Goal: Task Accomplishment & Management: Manage account settings

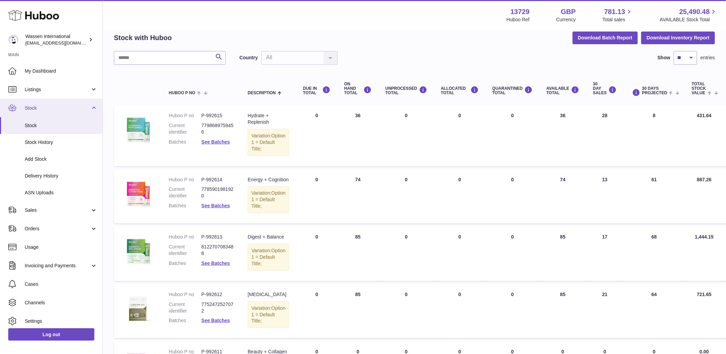
click at [71, 113] on link "Stock" at bounding box center [51, 108] width 103 height 19
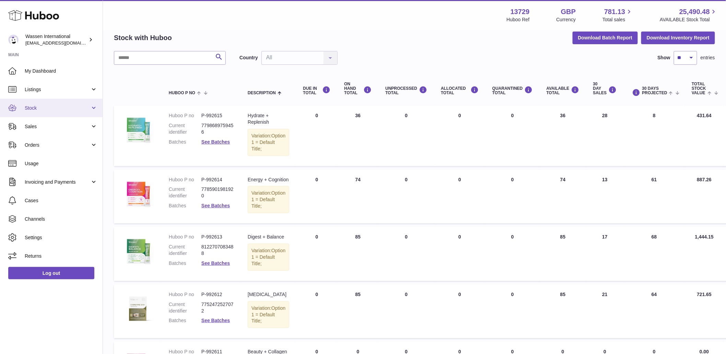
click at [71, 113] on link "Stock" at bounding box center [51, 108] width 103 height 19
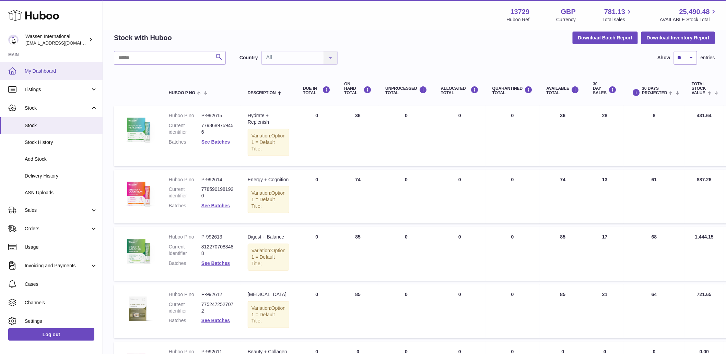
click at [44, 70] on span "My Dashboard" at bounding box center [61, 71] width 73 height 7
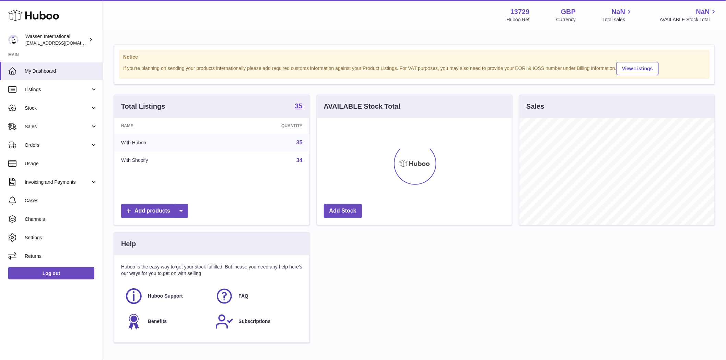
scroll to position [107, 195]
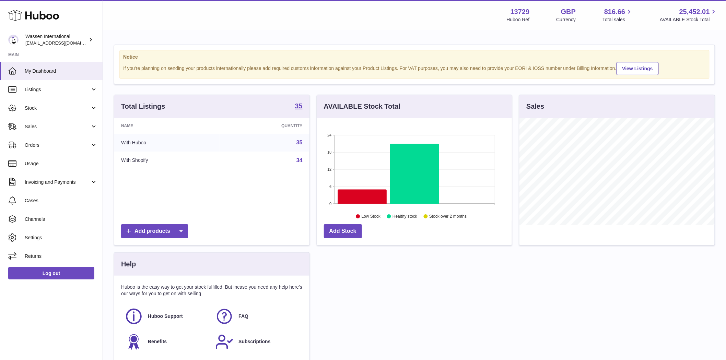
click at [514, 277] on div "Total Listings 35 Name Quantity With Huboo 35 With Shopify 34 Add products AVAI…" at bounding box center [414, 232] width 608 height 275
click at [368, 197] on icon at bounding box center [361, 197] width 49 height 14
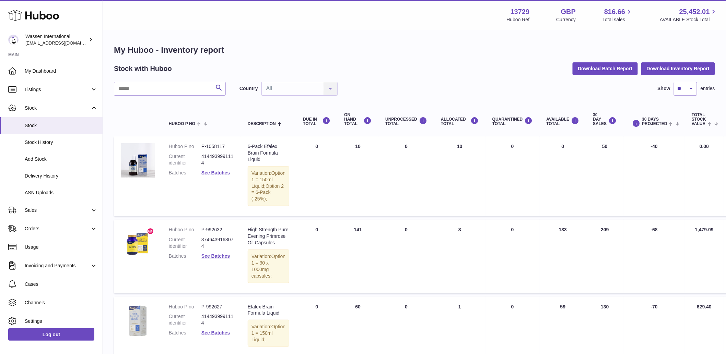
click at [327, 279] on td "DUE IN Total 0" at bounding box center [316, 256] width 41 height 73
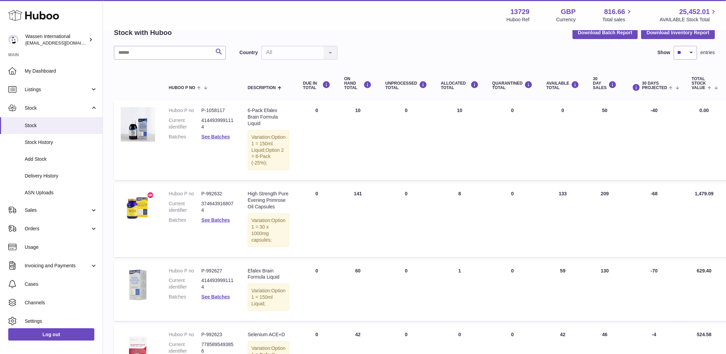
scroll to position [114, 0]
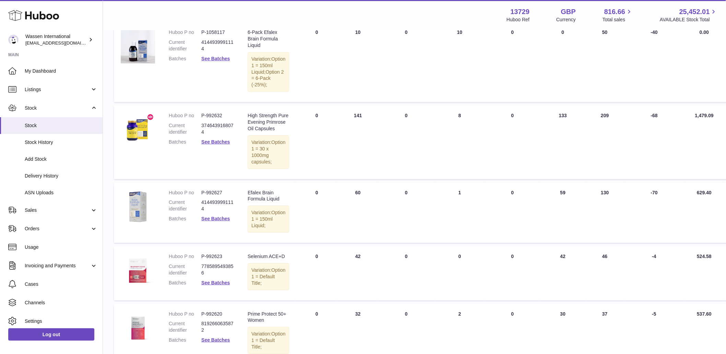
click at [322, 179] on td "DUE IN Total 0" at bounding box center [316, 142] width 41 height 73
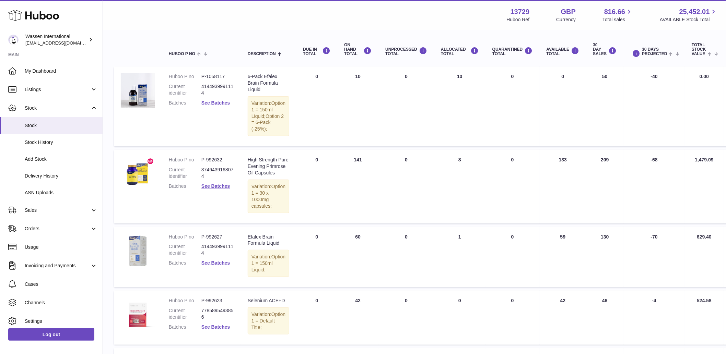
scroll to position [152, 0]
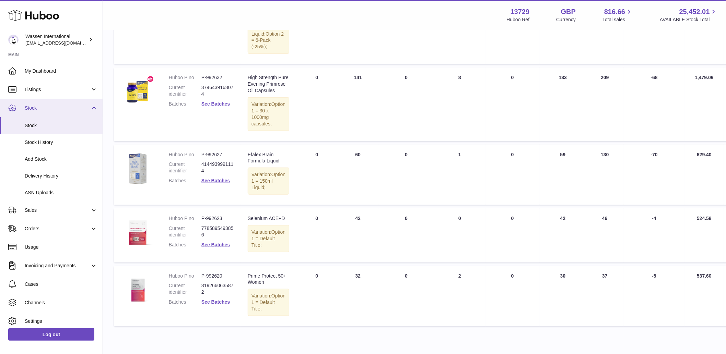
click at [39, 111] on link "Stock" at bounding box center [51, 108] width 103 height 19
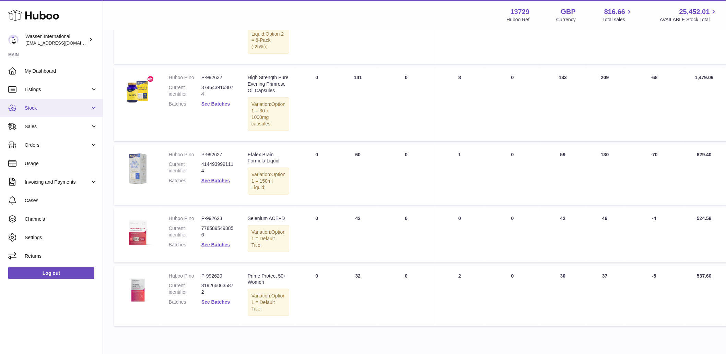
click at [39, 111] on link "Stock" at bounding box center [51, 108] width 103 height 19
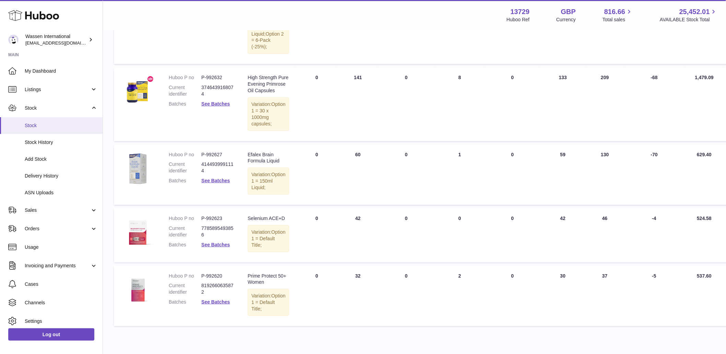
click at [31, 122] on span "Stock" at bounding box center [61, 125] width 73 height 7
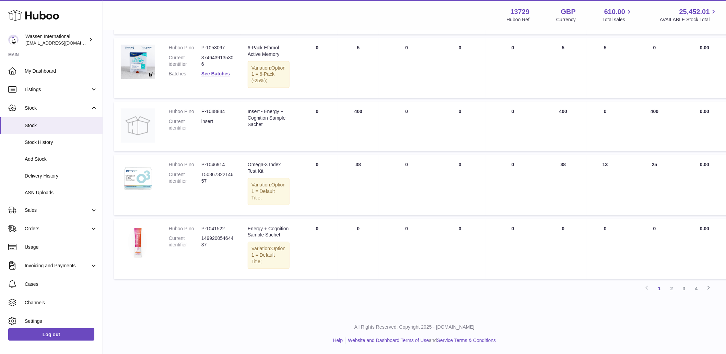
scroll to position [686, 0]
click at [670, 295] on link "2" at bounding box center [671, 289] width 12 height 12
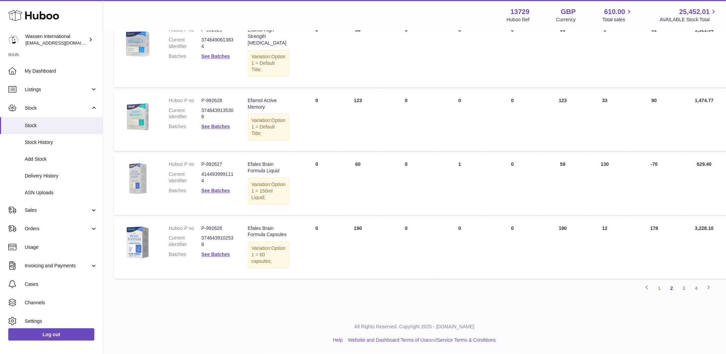
scroll to position [602, 0]
click at [682, 295] on link "3" at bounding box center [684, 289] width 12 height 12
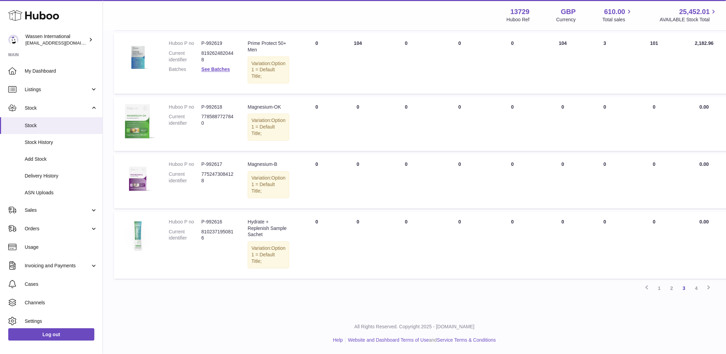
scroll to position [558, 0]
click at [695, 291] on link "4" at bounding box center [696, 289] width 12 height 12
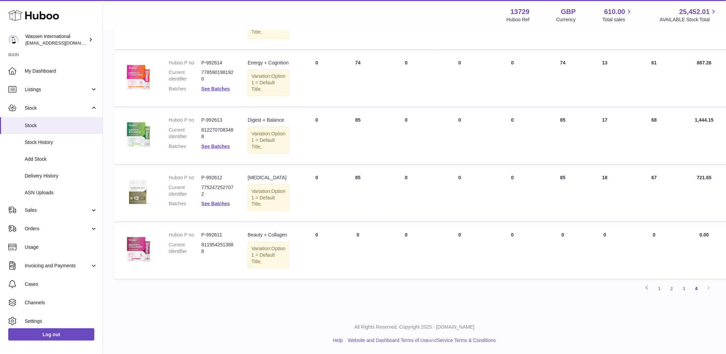
scroll to position [183, 0]
